Goal: Information Seeking & Learning: Learn about a topic

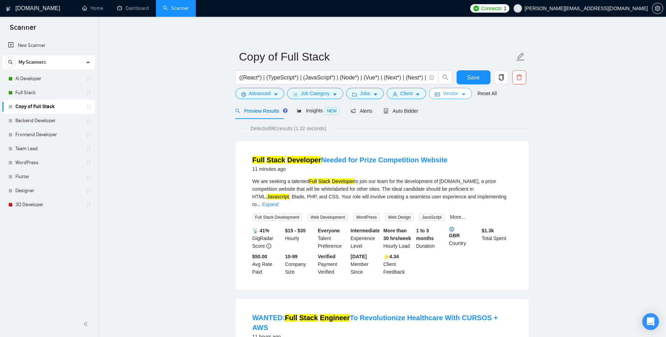
click at [455, 92] on span "Vendor" at bounding box center [450, 94] width 15 height 8
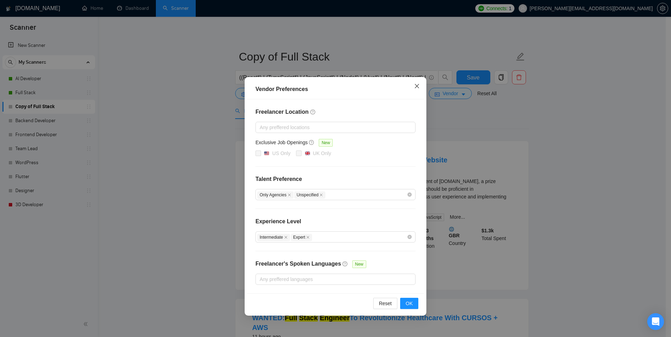
click at [420, 84] on icon "close" at bounding box center [417, 86] width 6 height 6
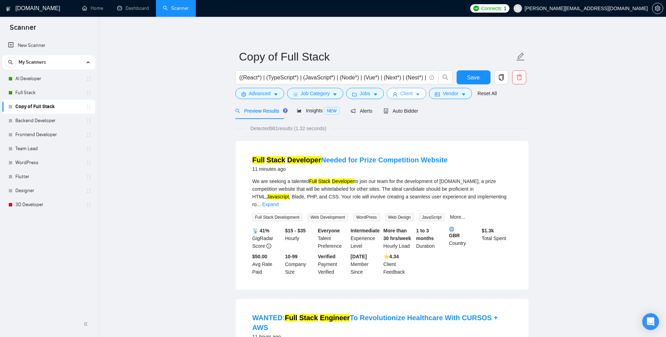
click at [415, 95] on icon "caret-down" at bounding box center [417, 94] width 5 height 5
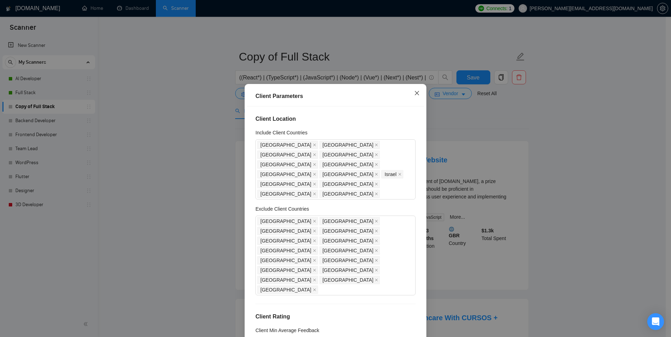
click at [414, 93] on icon "close" at bounding box center [417, 93] width 6 height 6
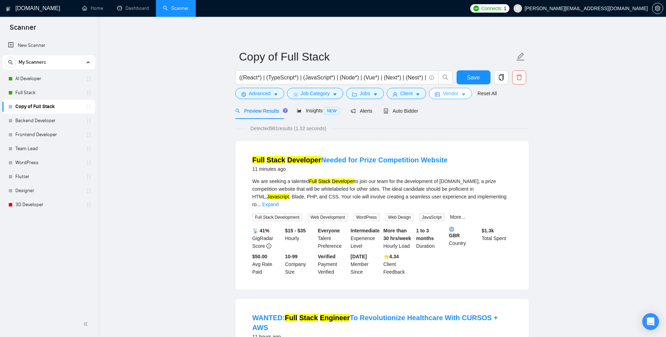
click at [454, 94] on span "Vendor" at bounding box center [450, 94] width 15 height 8
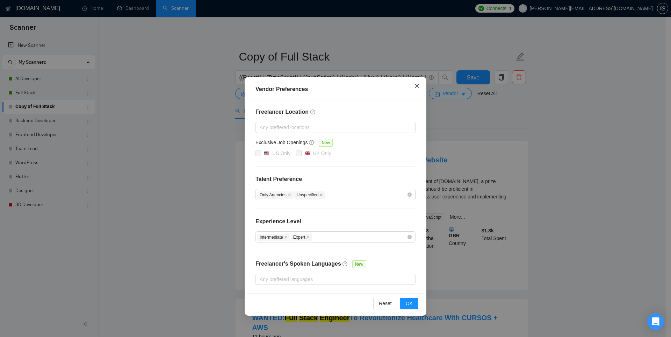
click at [420, 85] on icon "close" at bounding box center [417, 86] width 6 height 6
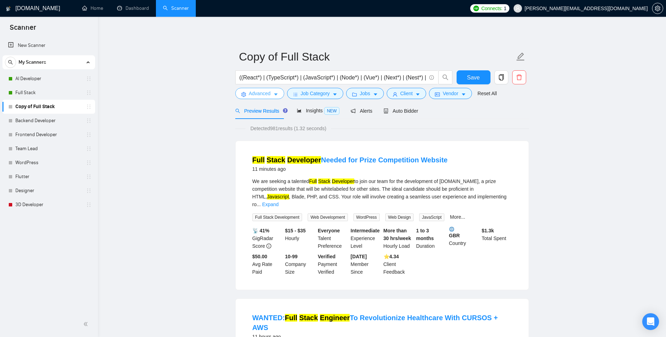
click at [273, 95] on icon "caret-down" at bounding box center [275, 94] width 5 height 5
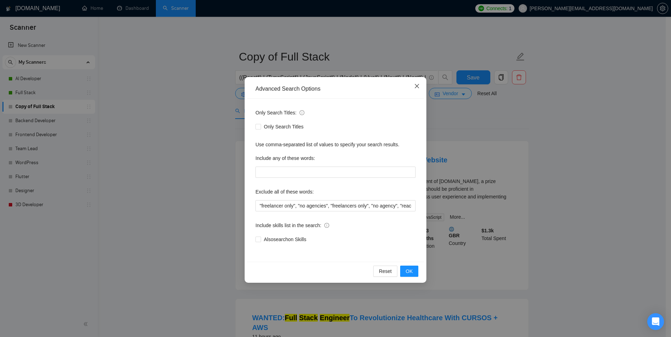
click at [418, 85] on icon "close" at bounding box center [417, 86] width 4 height 4
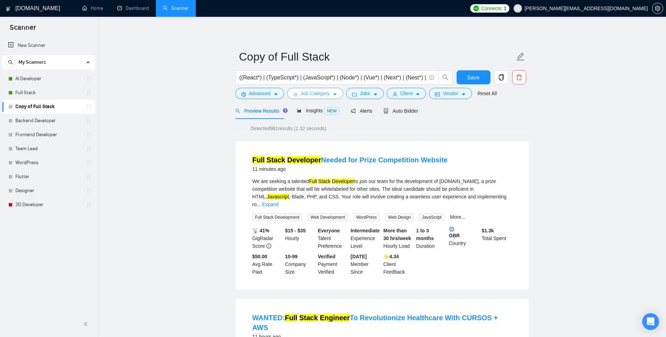
click at [303, 94] on span "Job Category" at bounding box center [315, 94] width 29 height 8
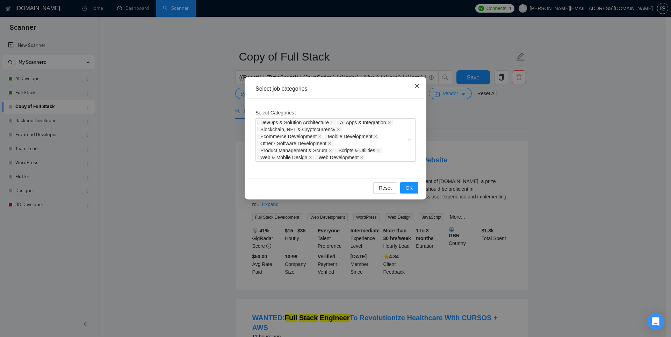
click at [419, 81] on span "Close" at bounding box center [417, 86] width 19 height 19
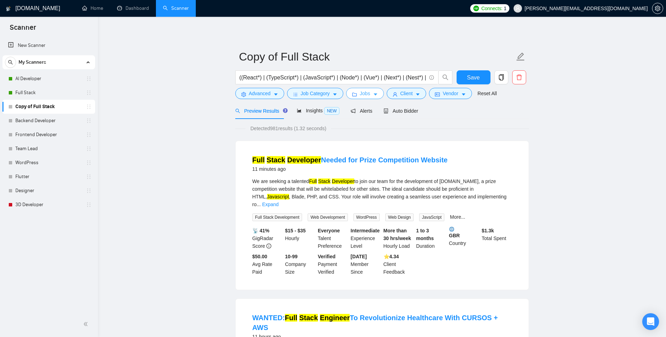
click at [370, 92] on button "Jobs" at bounding box center [365, 93] width 38 height 11
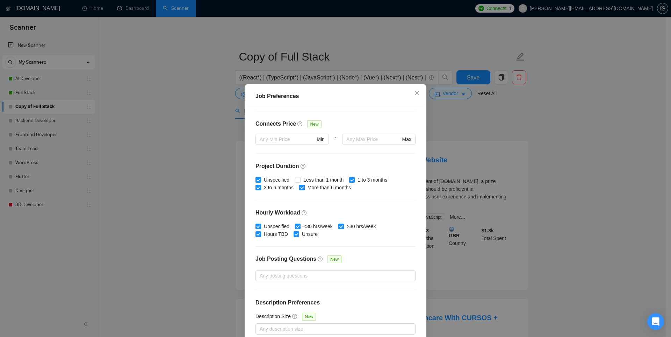
scroll to position [36, 0]
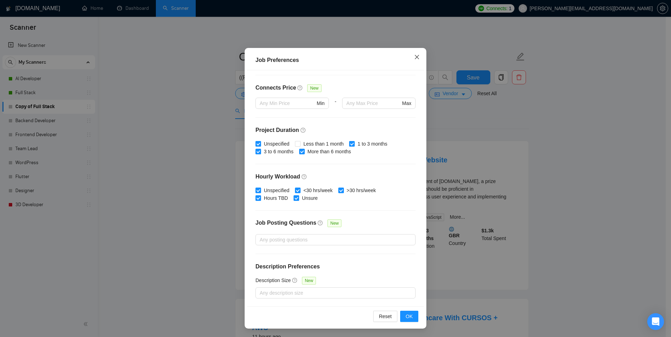
click at [414, 56] on icon "close" at bounding box center [417, 57] width 6 height 6
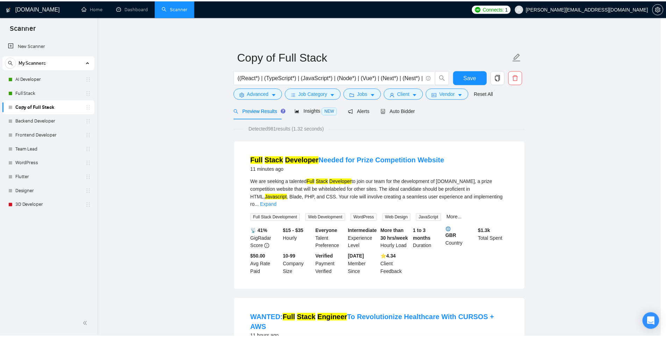
scroll to position [0, 0]
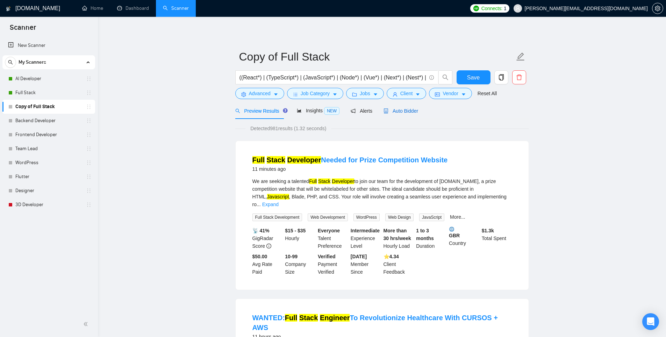
click at [408, 107] on div "Auto Bidder" at bounding box center [401, 111] width 35 height 8
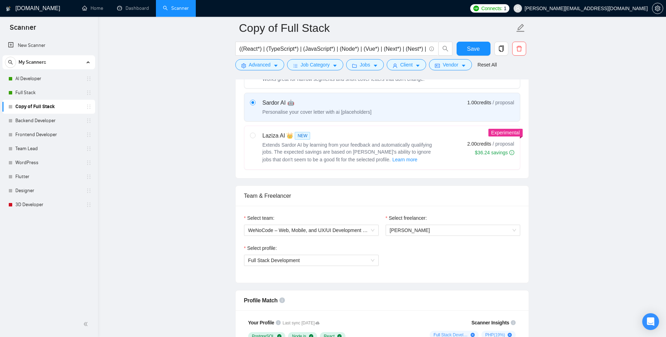
scroll to position [280, 0]
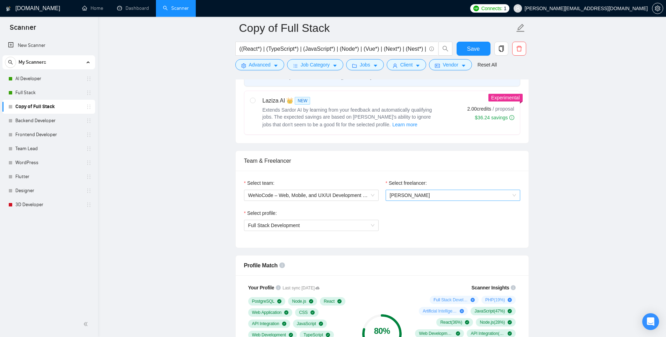
click at [452, 197] on span "Danylo Nikulshyn" at bounding box center [453, 195] width 126 height 10
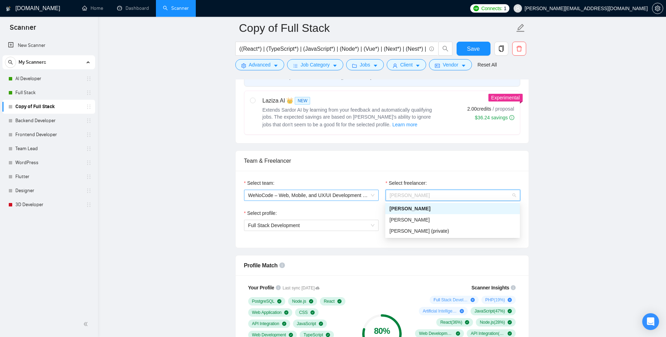
click at [363, 195] on span "WeNoCode – Web, Mobile, and UX/UI Development Experts" at bounding box center [311, 195] width 126 height 10
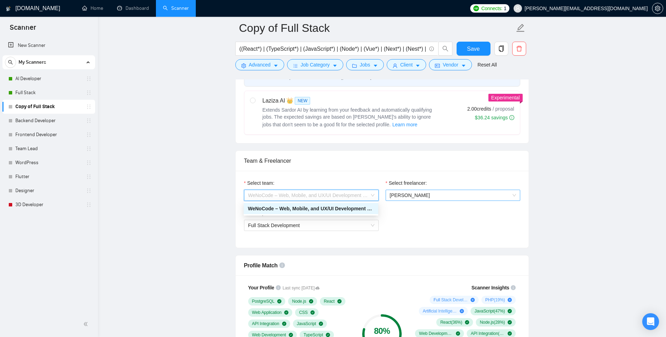
click at [411, 194] on span "Danylo Nikulshyn" at bounding box center [410, 195] width 40 height 6
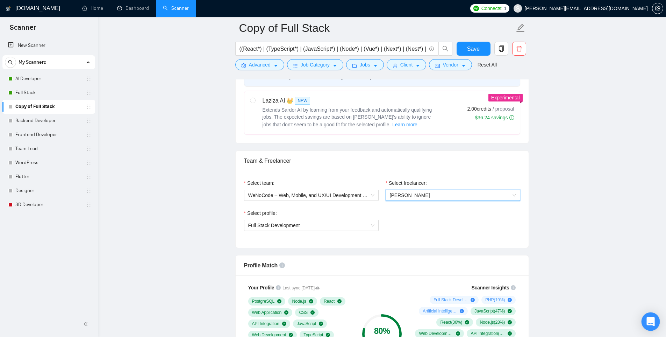
click at [651, 323] on icon "Open Intercom Messenger" at bounding box center [650, 321] width 9 height 9
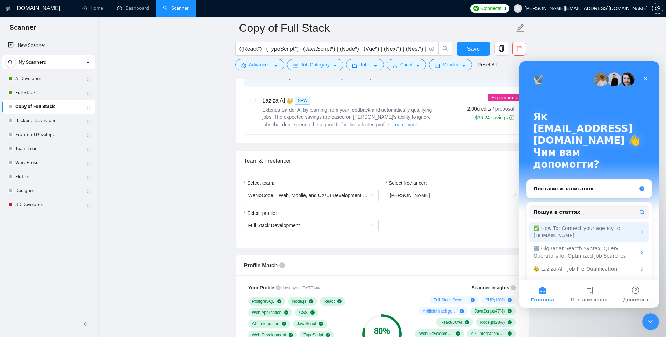
scroll to position [4, 0]
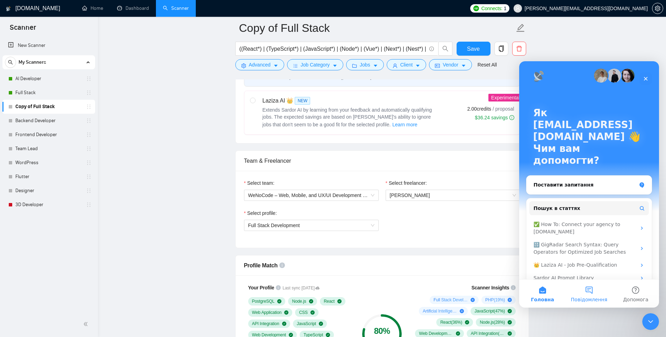
click at [592, 295] on button "Повідомлення" at bounding box center [589, 293] width 47 height 28
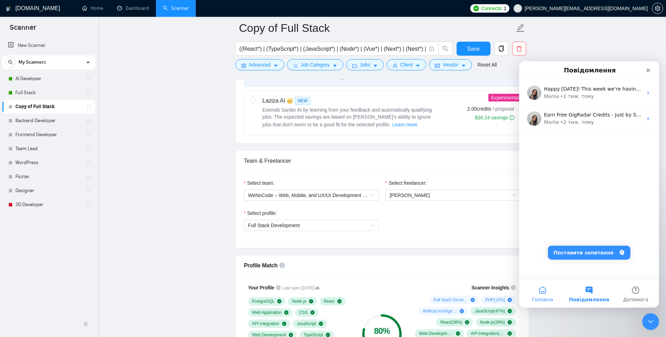
click at [546, 289] on button "Головна" at bounding box center [542, 293] width 47 height 28
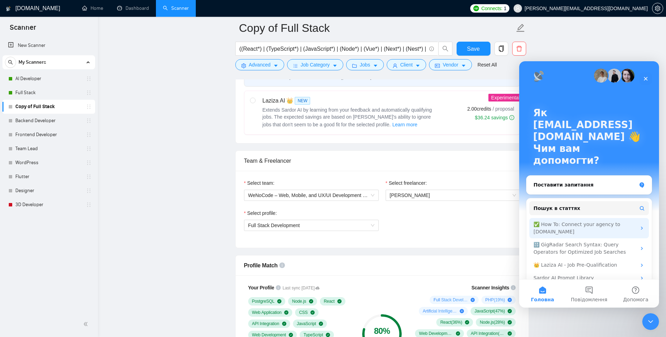
click at [603, 221] on div "✅ How To: Connect your agency to GigRadar.io" at bounding box center [585, 228] width 103 height 15
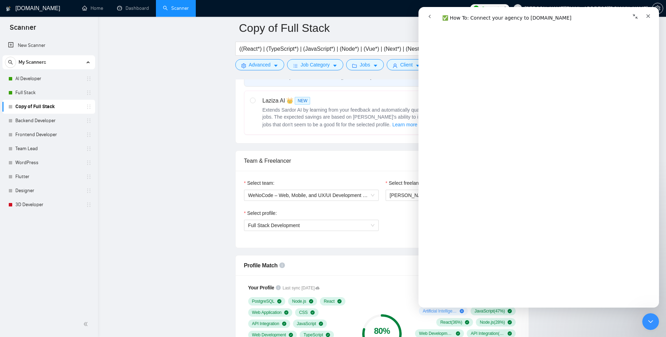
scroll to position [395, 0]
click at [645, 13] on div "Закрити" at bounding box center [648, 16] width 13 height 13
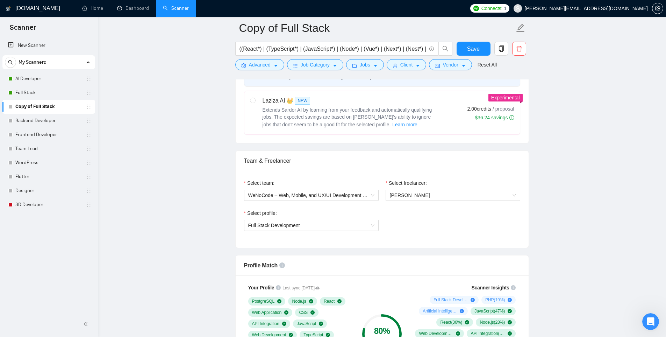
scroll to position [0, 0]
click at [98, 11] on link "Home" at bounding box center [92, 8] width 21 height 6
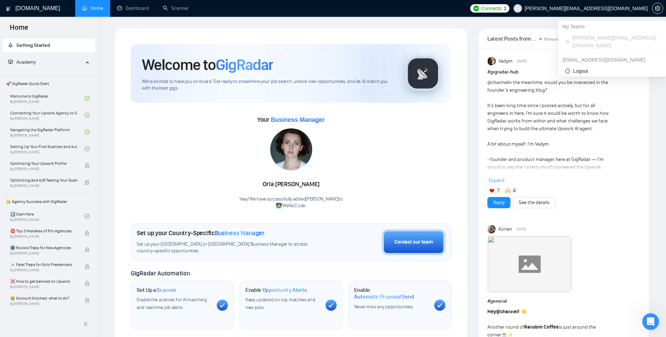
click at [616, 8] on span "[PERSON_NAME][EMAIL_ADDRESS][DOMAIN_NAME]" at bounding box center [586, 8] width 123 height 0
click at [170, 153] on div "Your Business Manager Orla Collins Yaay! We have successfully added Orla Collin…" at bounding box center [291, 161] width 321 height 95
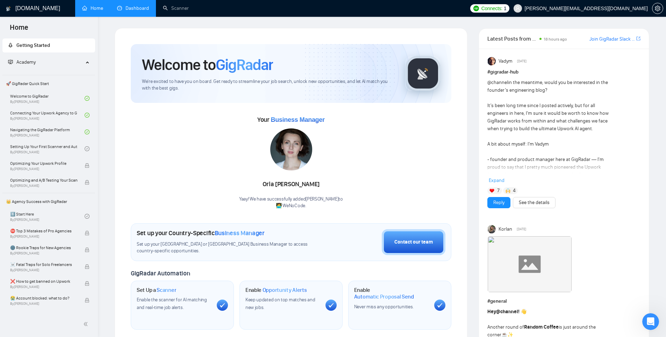
click at [130, 6] on link "Dashboard" at bounding box center [133, 8] width 32 height 6
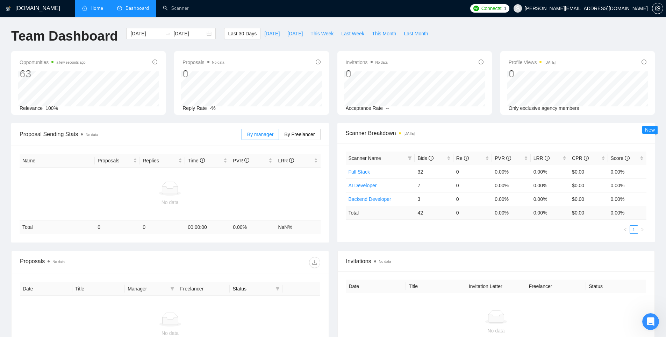
click at [96, 6] on link "Home" at bounding box center [92, 8] width 21 height 6
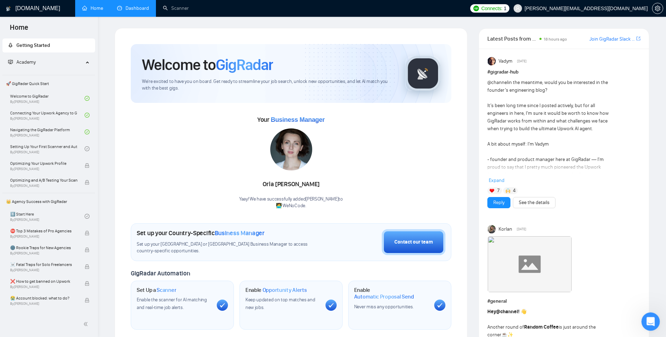
click at [648, 321] on icon "Відкрити програму для спілкування Intercom" at bounding box center [650, 321] width 12 height 12
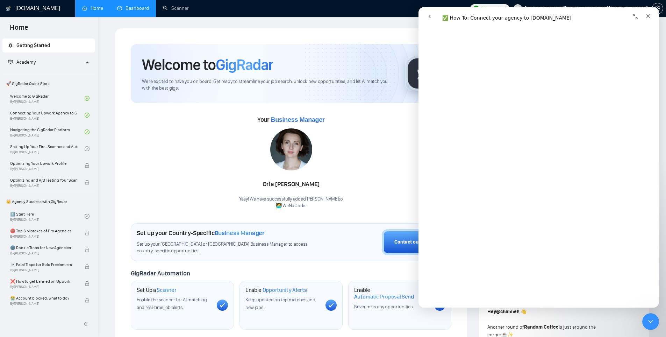
scroll to position [314, 0]
click at [184, 8] on link "Scanner" at bounding box center [176, 8] width 26 height 6
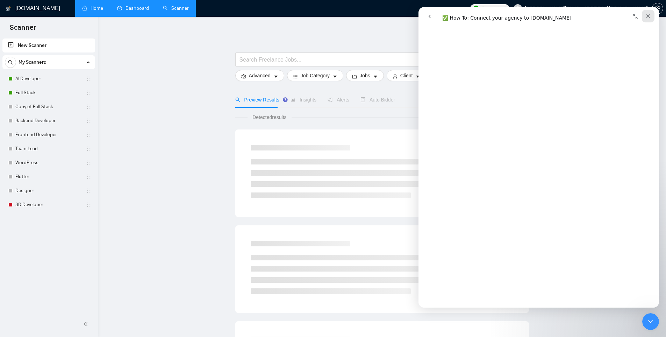
click at [650, 16] on icon "Закрити" at bounding box center [648, 16] width 6 height 6
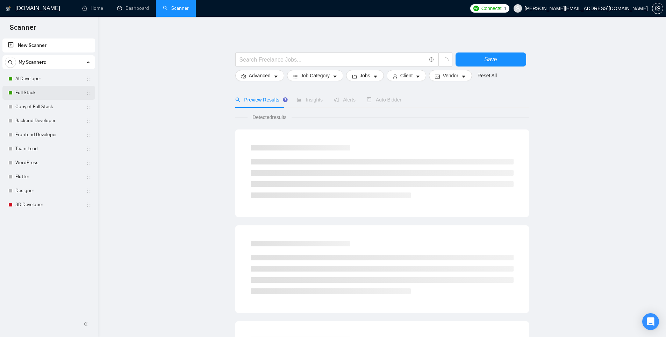
click at [46, 91] on link "Full Stack" at bounding box center [48, 93] width 66 height 14
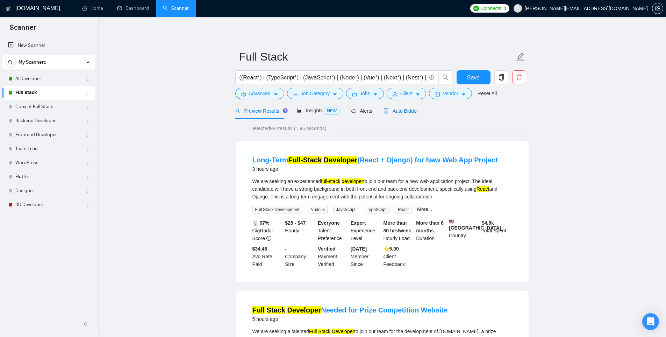
click at [394, 112] on span "Auto Bidder" at bounding box center [401, 111] width 35 height 6
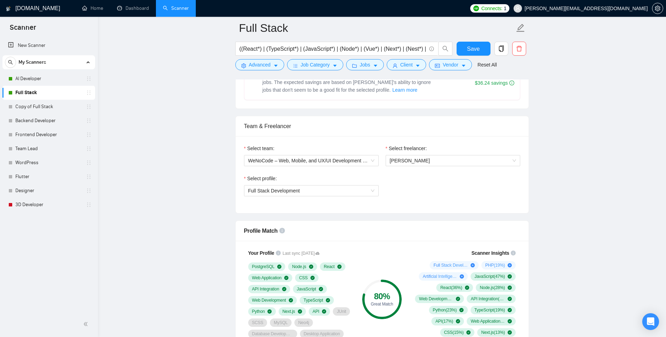
scroll to position [315, 0]
click at [459, 160] on span "Danylo Nikulshyn" at bounding box center [453, 160] width 126 height 10
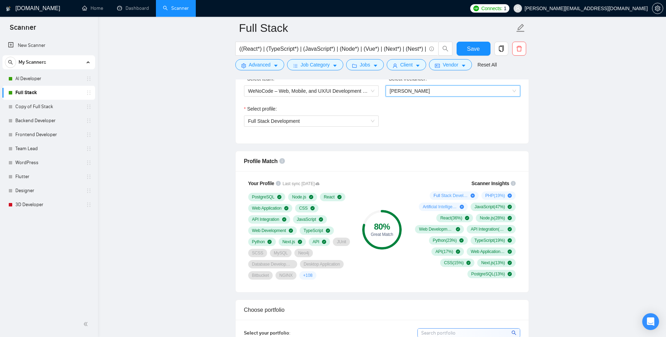
scroll to position [385, 0]
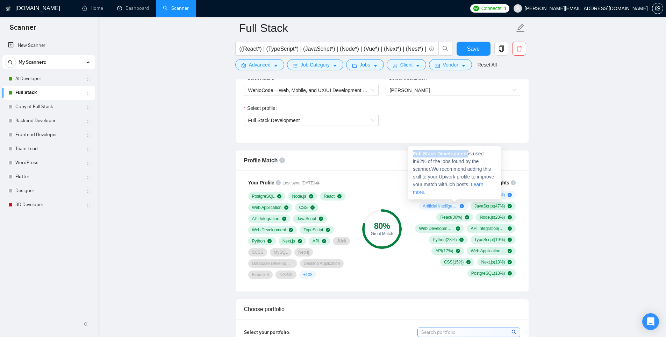
drag, startPoint x: 467, startPoint y: 155, endPoint x: 412, endPoint y: 151, distance: 55.3
click at [412, 151] on div "Full Stack Development is used in 92 % of the jobs found by the scanner. We rec…" at bounding box center [454, 172] width 93 height 53
copy strong "Full Stack Development"
